Goal: Task Accomplishment & Management: Manage account settings

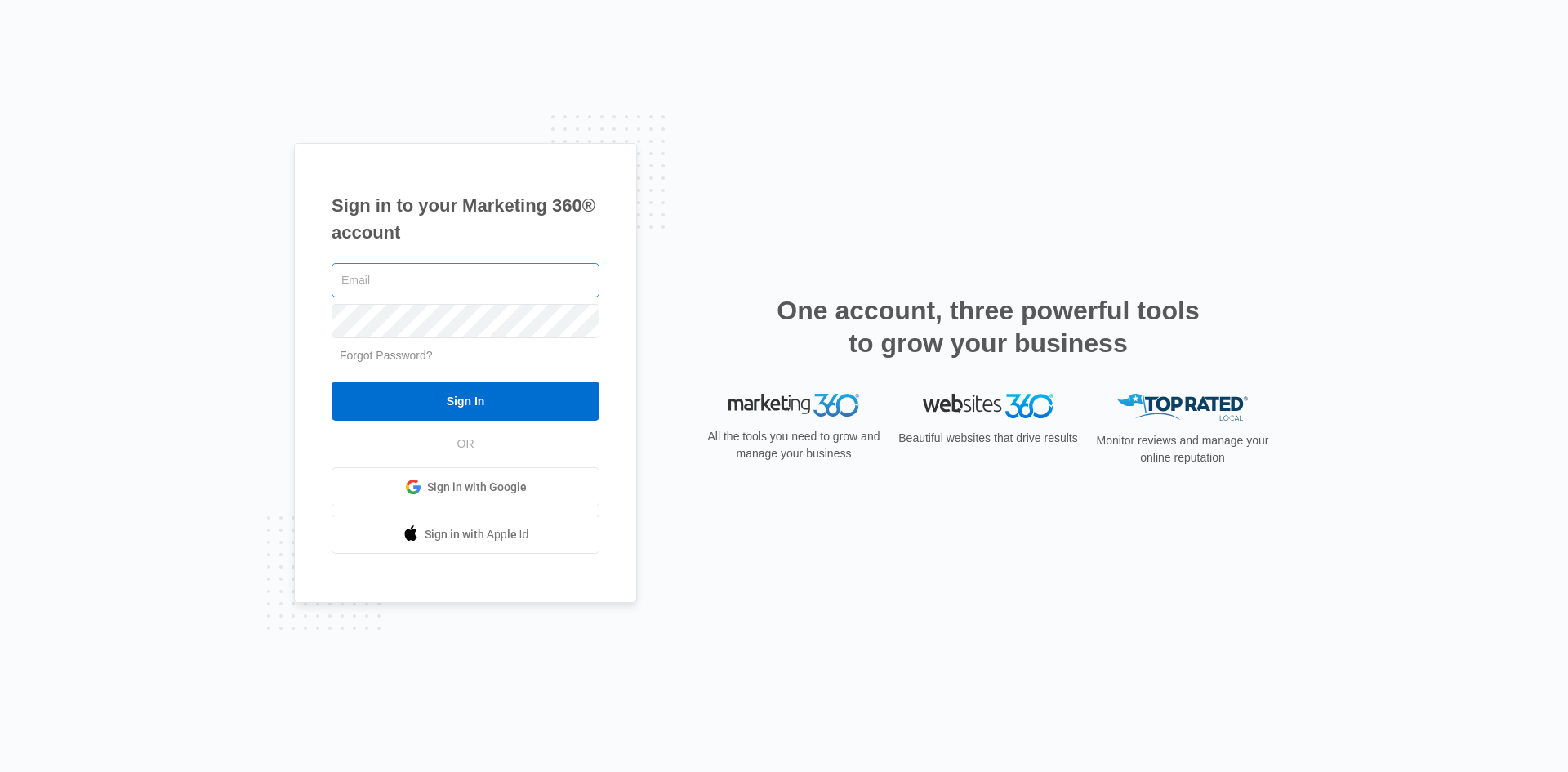
click at [406, 286] on input "text" at bounding box center [465, 280] width 268 height 35
click at [403, 281] on input "text" at bounding box center [465, 280] width 268 height 35
type input "[EMAIL_ADDRESS][DOMAIN_NAME]"
click at [332, 382] on input "Sign In" at bounding box center [465, 401] width 268 height 40
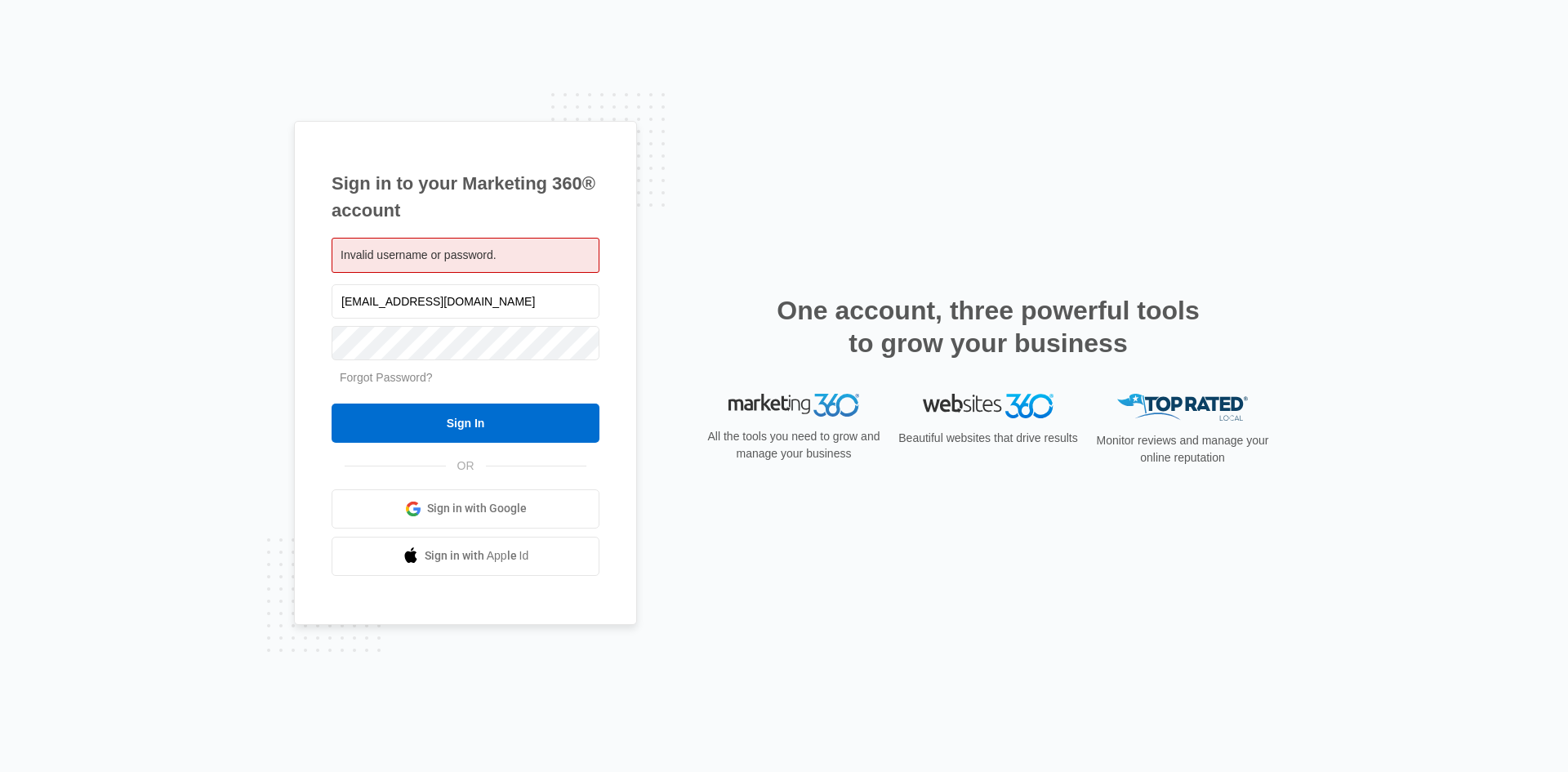
click at [412, 380] on link "Forgot Password?" at bounding box center [386, 377] width 93 height 13
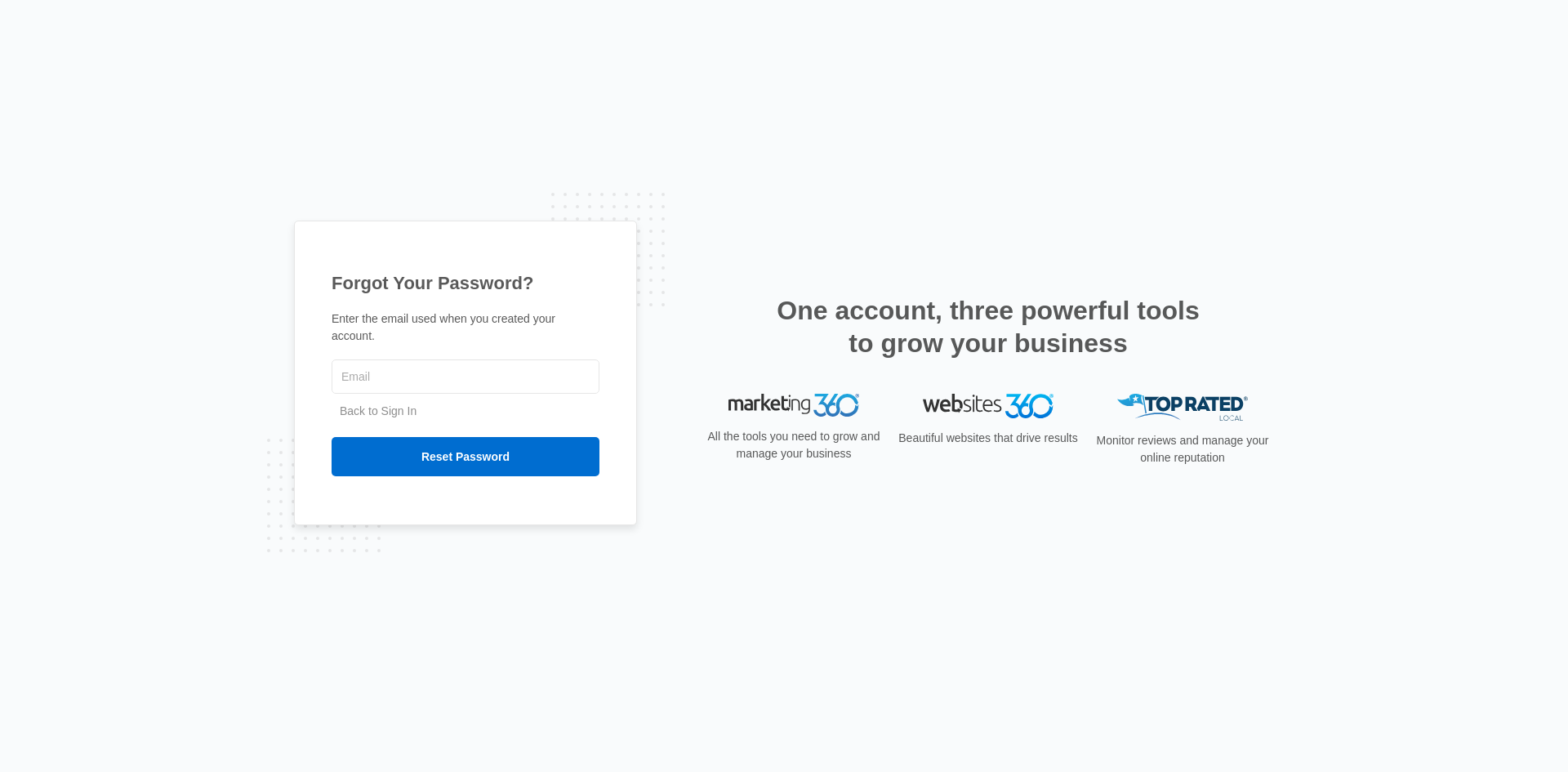
click at [507, 389] on form "Back to Sign In Reset Password" at bounding box center [465, 416] width 268 height 121
click at [507, 382] on input "text" at bounding box center [465, 377] width 268 height 35
type input "[EMAIL_ADDRESS][DOMAIN_NAME]"
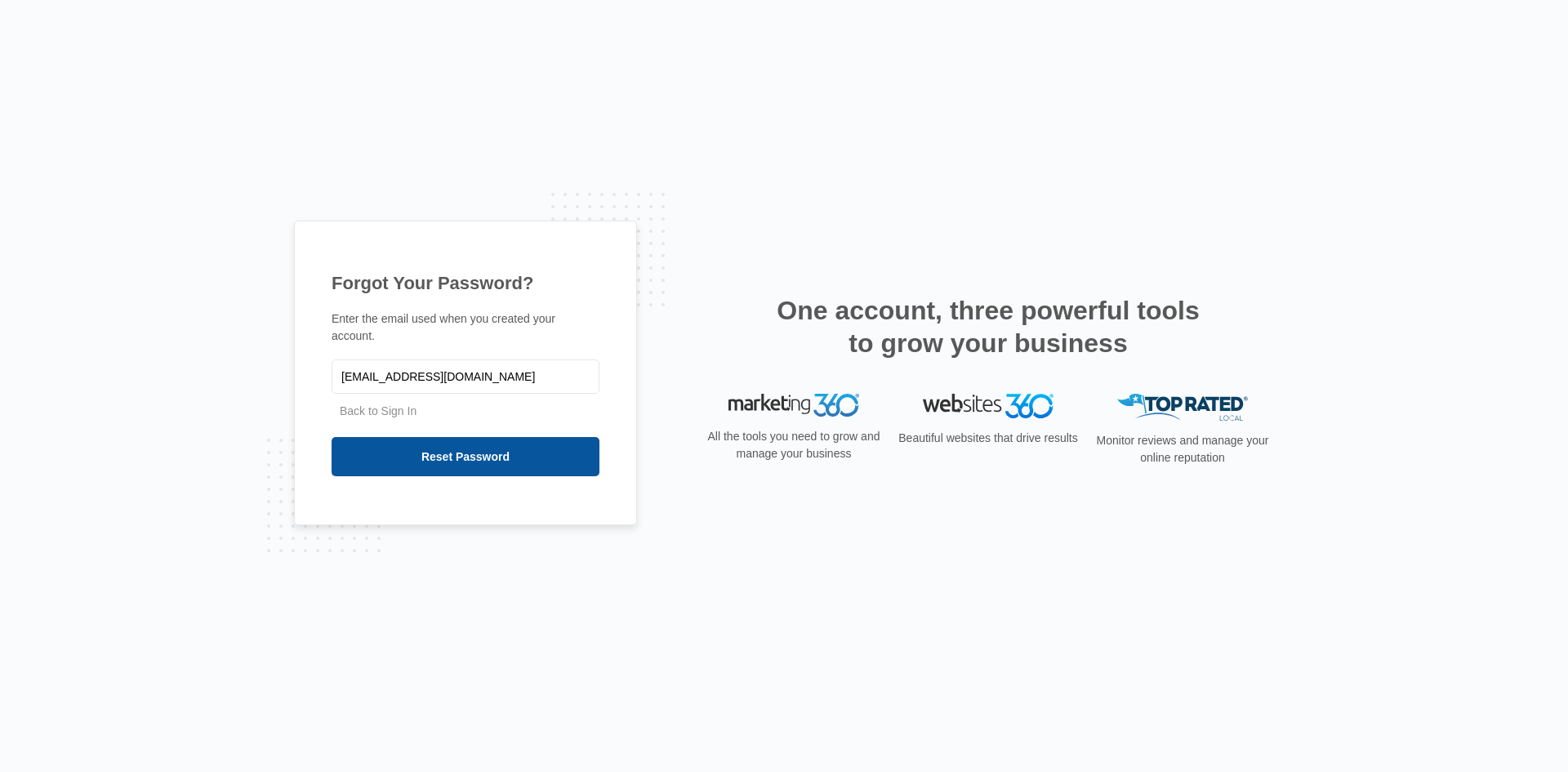
click at [504, 437] on input "Reset Password" at bounding box center [465, 457] width 268 height 40
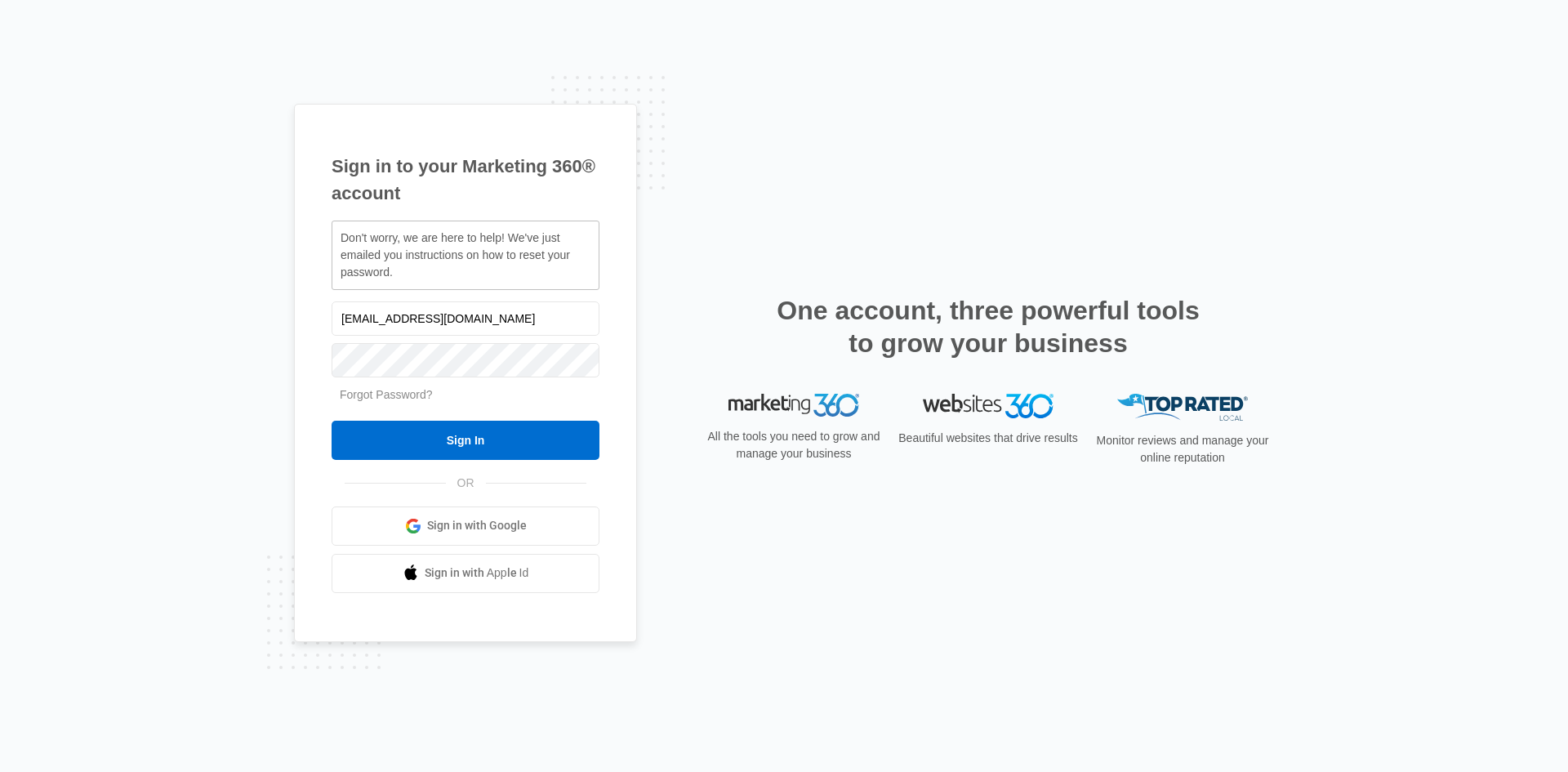
click at [355, 400] on link "Forgot Password?" at bounding box center [386, 394] width 93 height 13
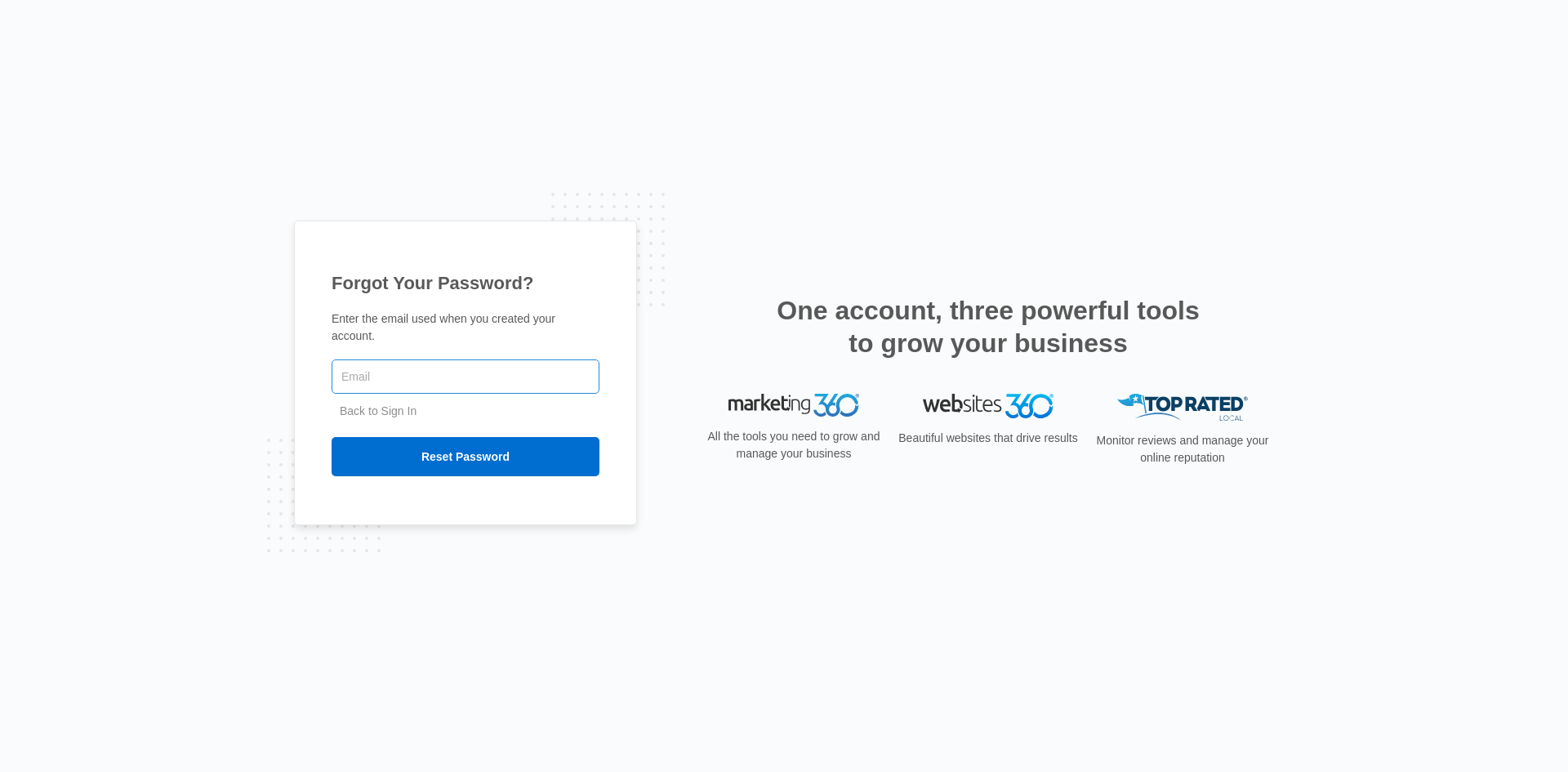
click at [369, 371] on input "text" at bounding box center [465, 377] width 268 height 35
type input "[EMAIL_ADDRESS][DOMAIN_NAME]"
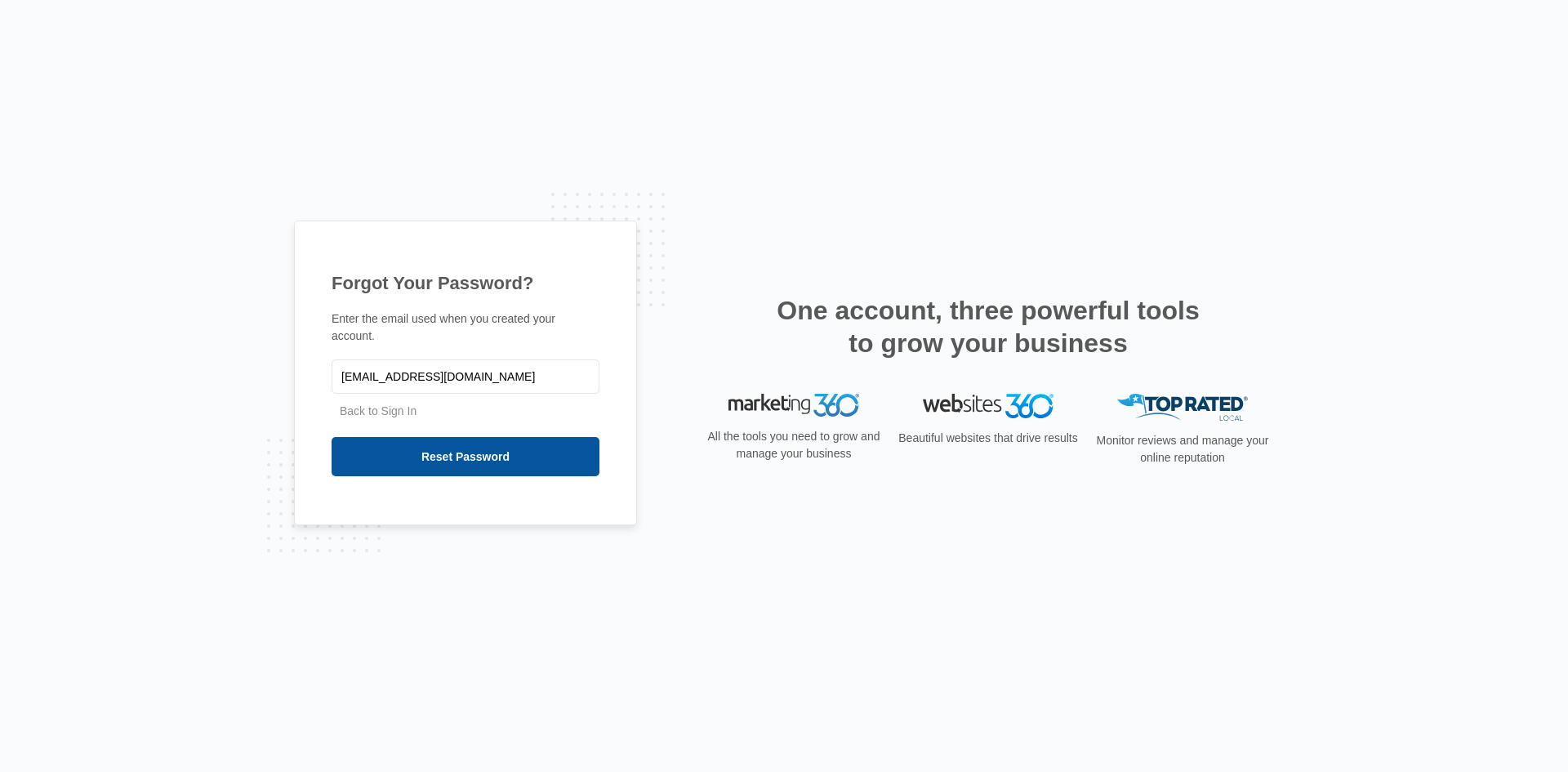
click at [430, 457] on input "Reset Password" at bounding box center [465, 457] width 268 height 40
